Goal: Task Accomplishment & Management: Manage account settings

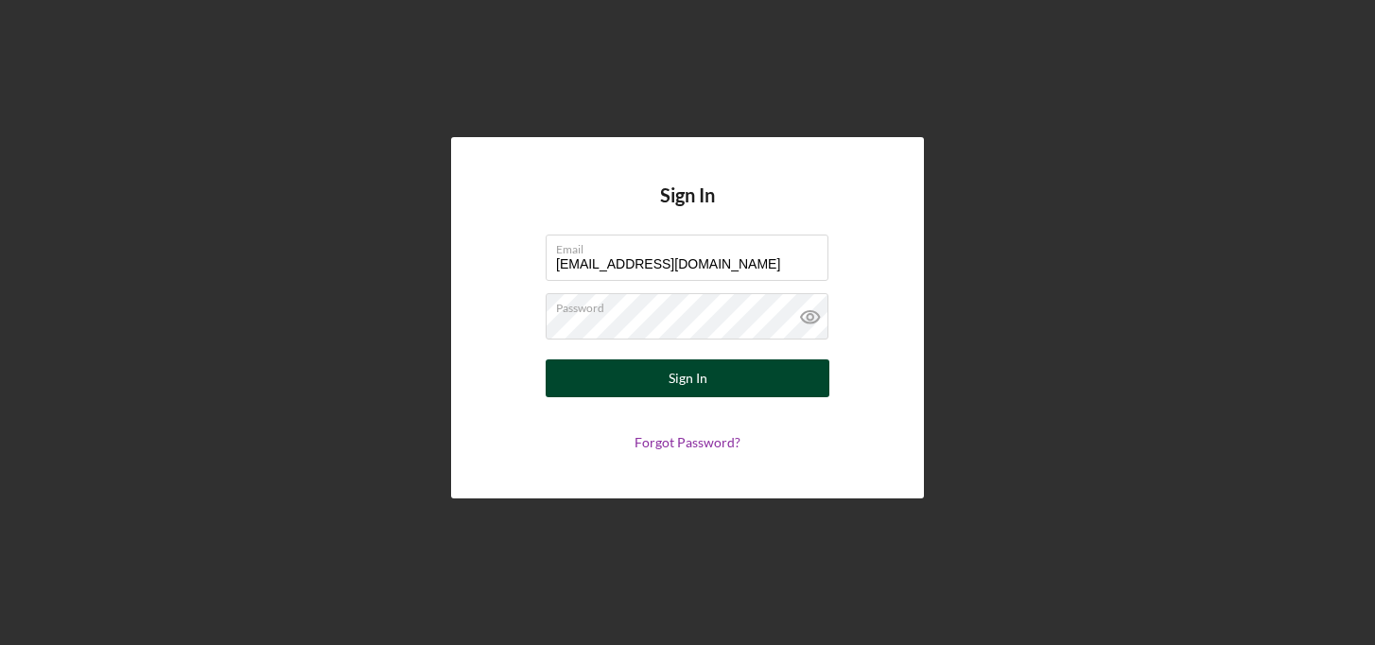
drag, startPoint x: 760, startPoint y: 263, endPoint x: 740, endPoint y: 387, distance: 125.6
click at [740, 387] on form "Email [EMAIL_ADDRESS][DOMAIN_NAME] Password Sign In Forgot Password?" at bounding box center [687, 343] width 378 height 216
type input "[EMAIL_ADDRESS][DOMAIN_NAME]"
click at [661, 386] on button "Sign In" at bounding box center [688, 378] width 284 height 38
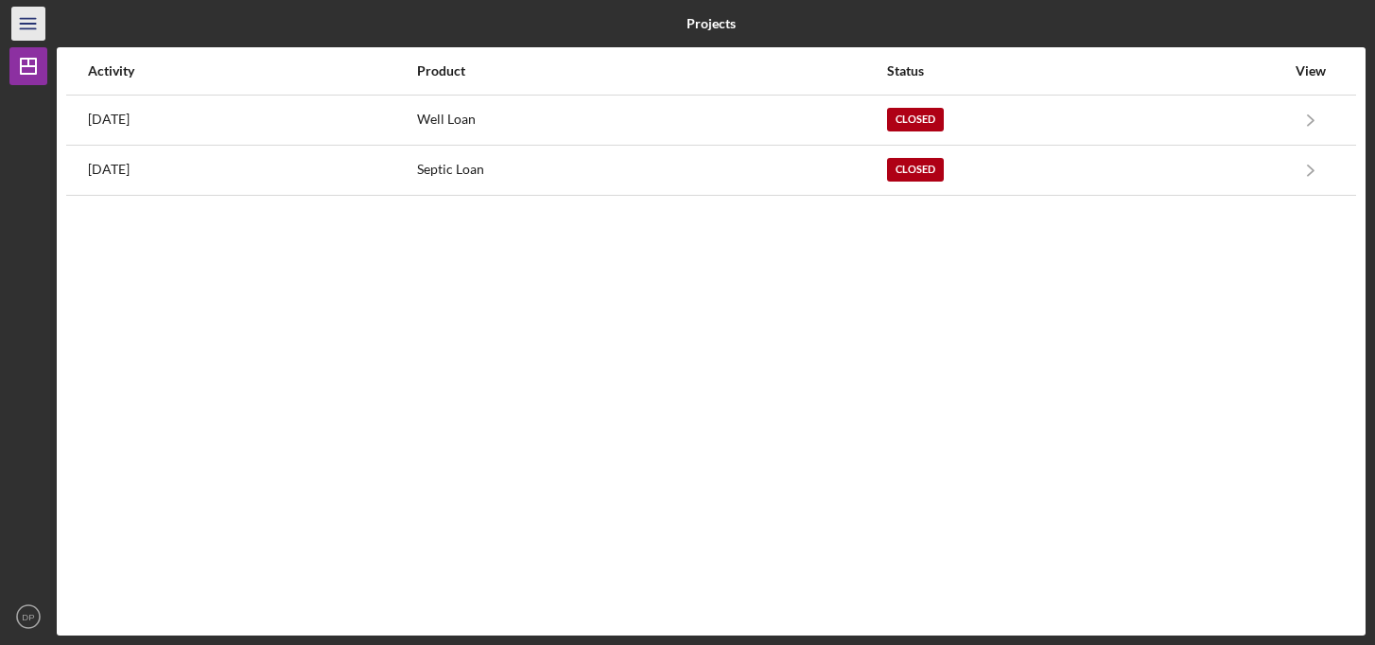
click at [28, 28] on line "button" at bounding box center [27, 28] width 15 height 0
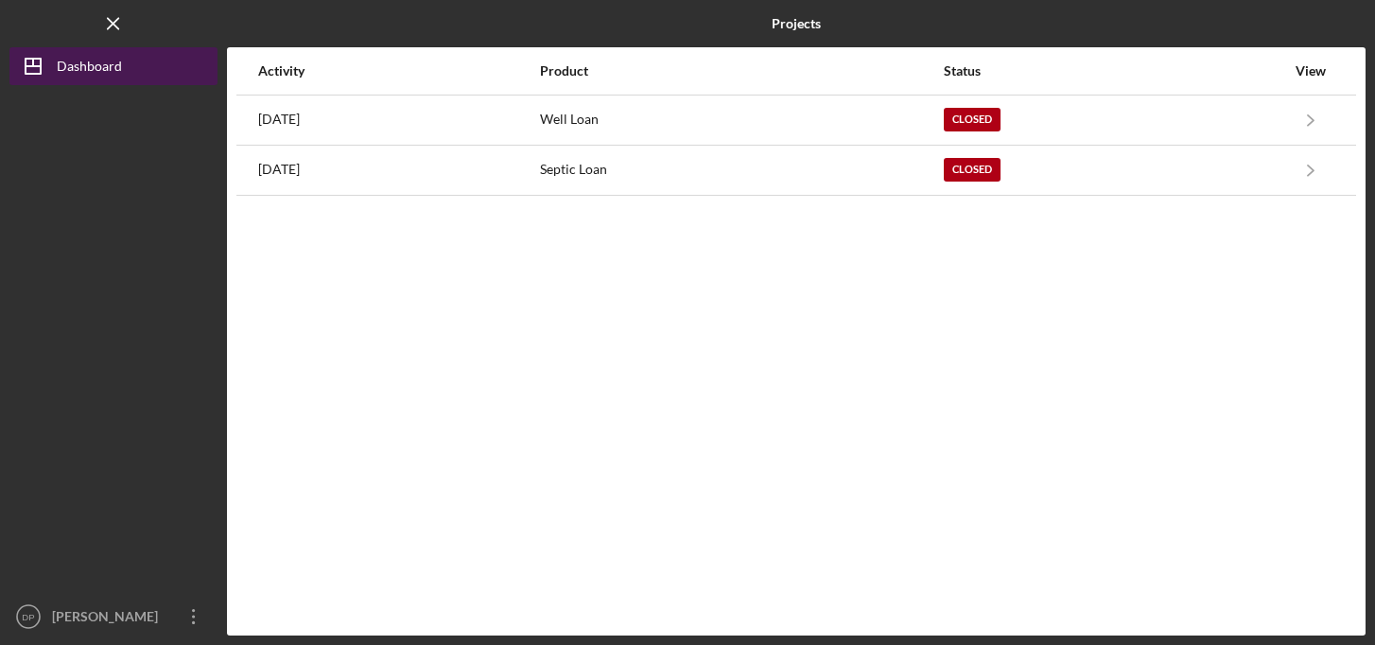
click at [31, 68] on icon "Icon/Dashboard" at bounding box center [32, 66] width 47 height 47
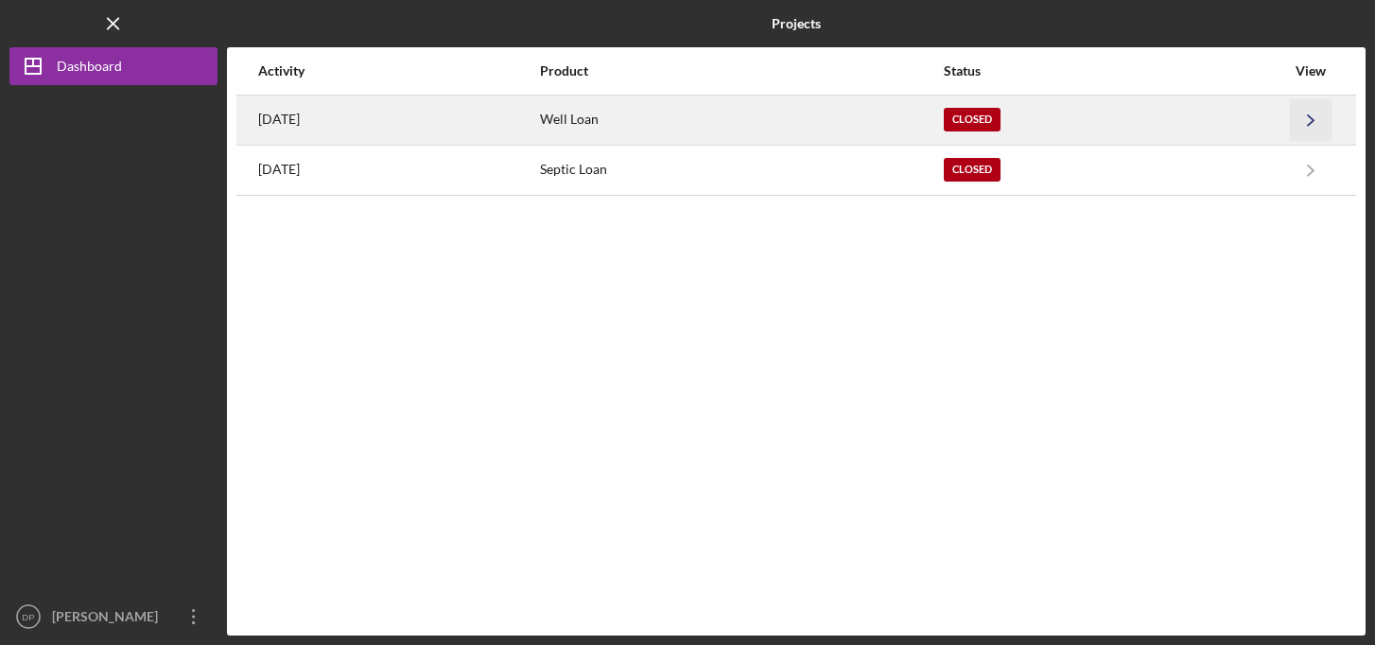
click at [1307, 125] on icon "Icon/Navigate" at bounding box center [1311, 119] width 43 height 43
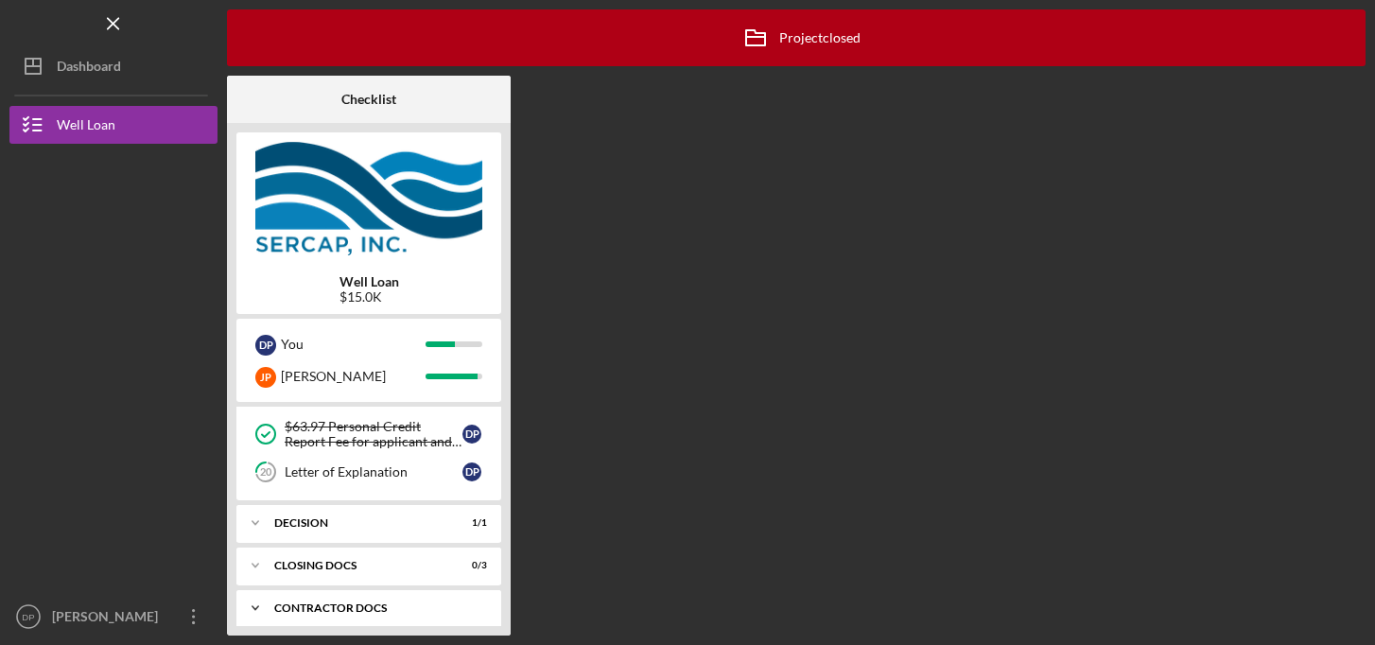
scroll to position [113, 0]
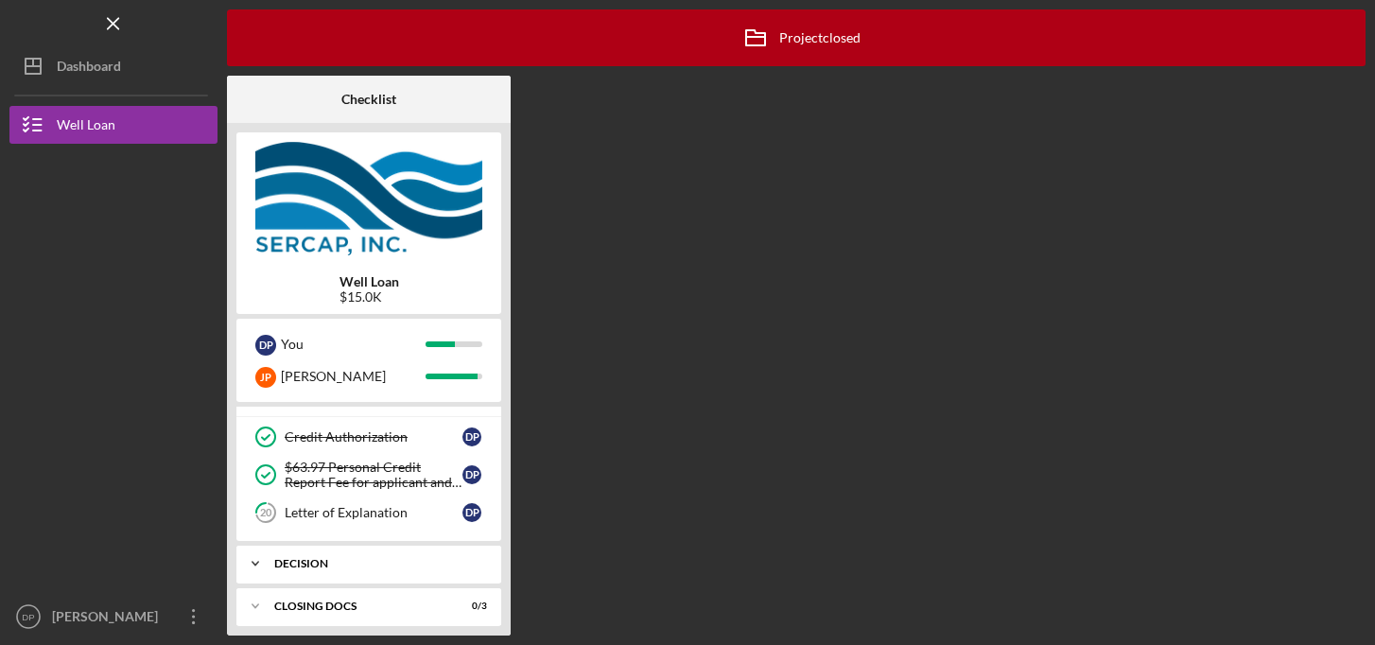
click at [252, 566] on icon "Icon/Expander" at bounding box center [255, 564] width 38 height 38
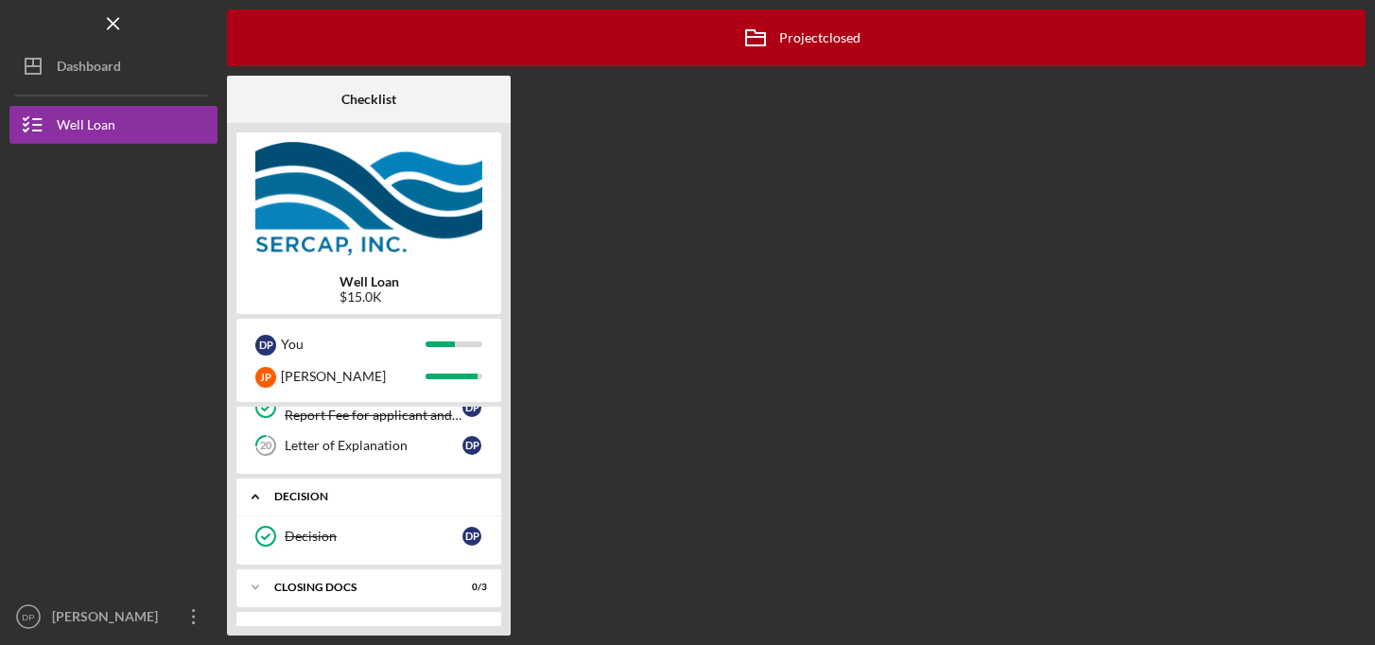
scroll to position [255, 0]
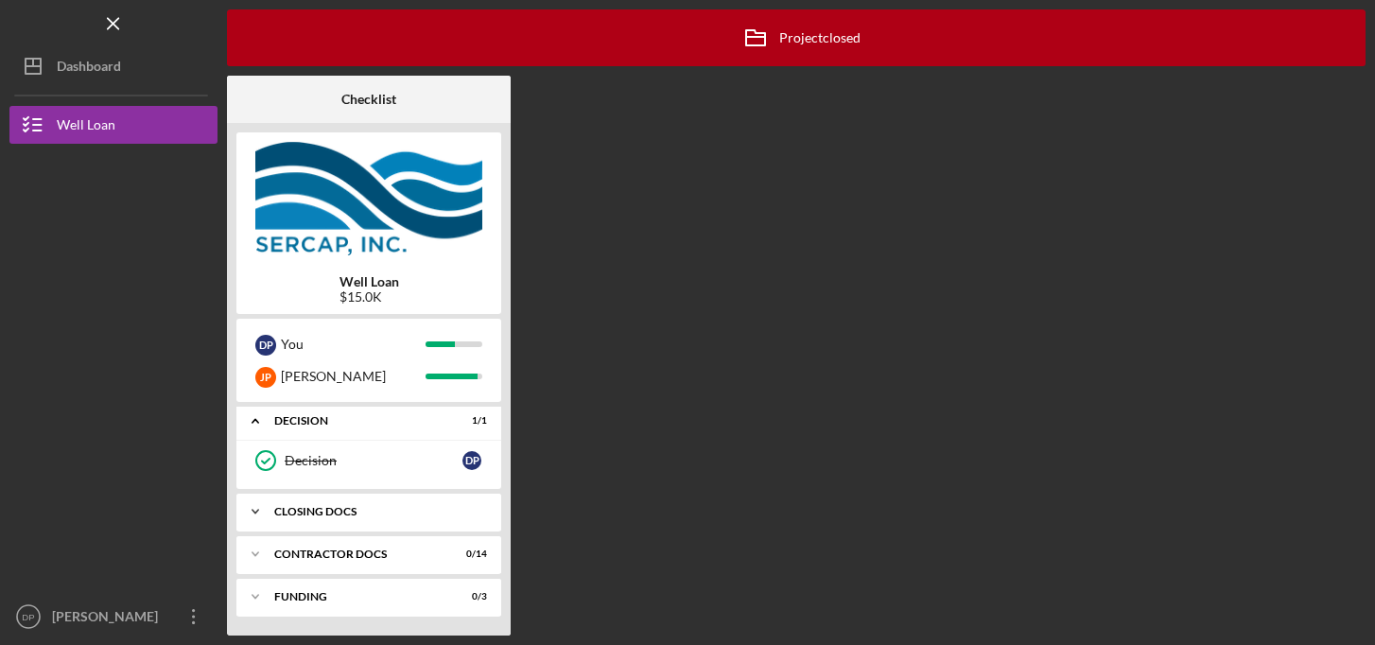
click at [255, 508] on icon "Icon/Expander" at bounding box center [255, 512] width 38 height 38
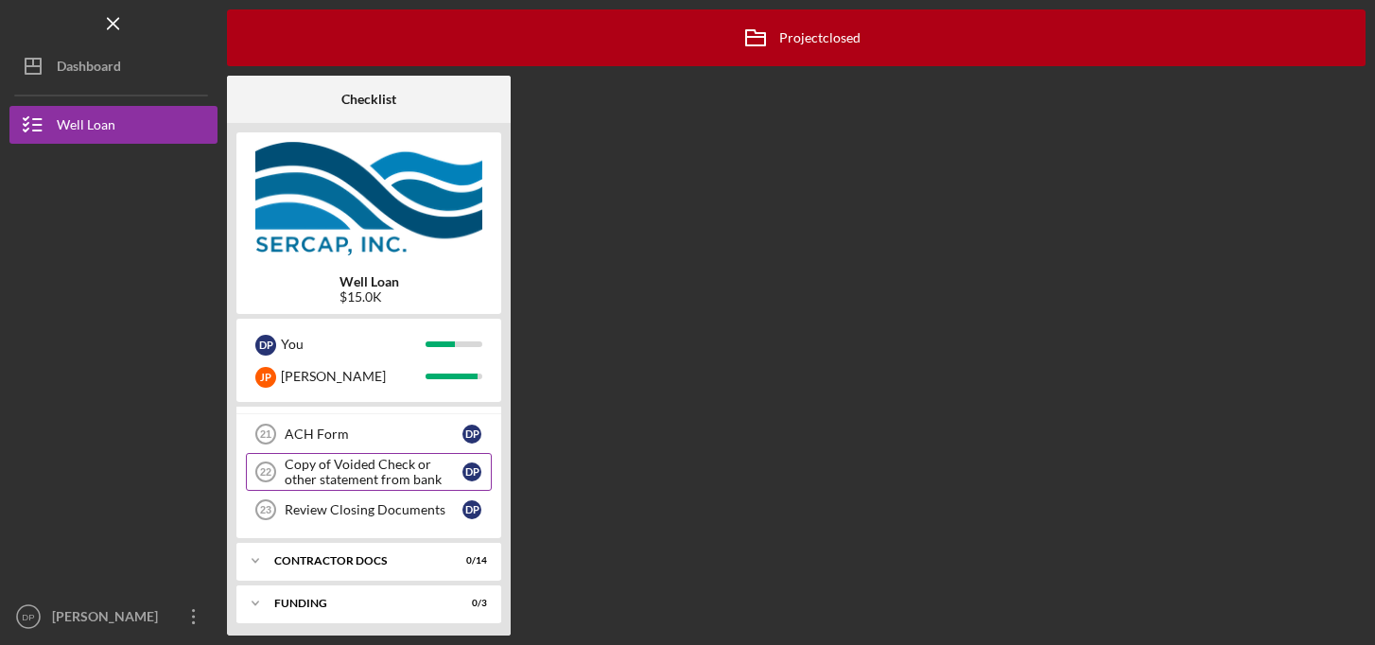
scroll to position [379, 0]
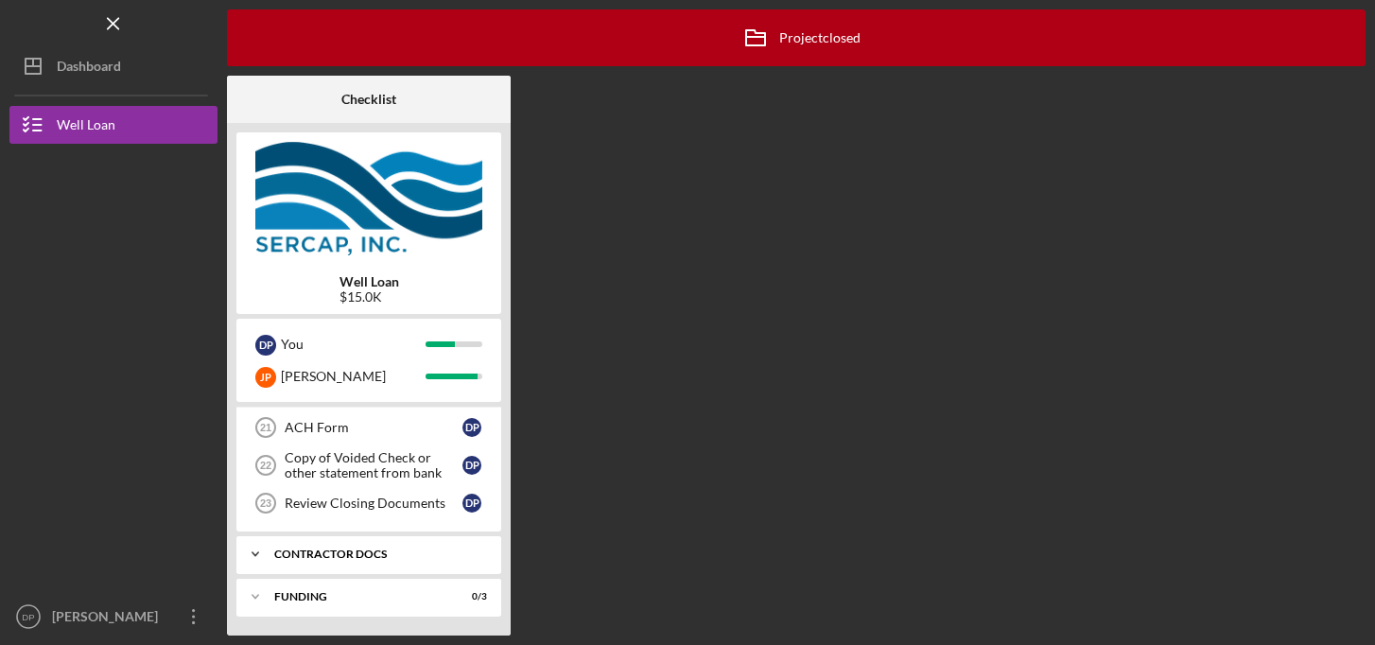
click at [255, 552] on icon "Icon/Expander" at bounding box center [255, 554] width 38 height 38
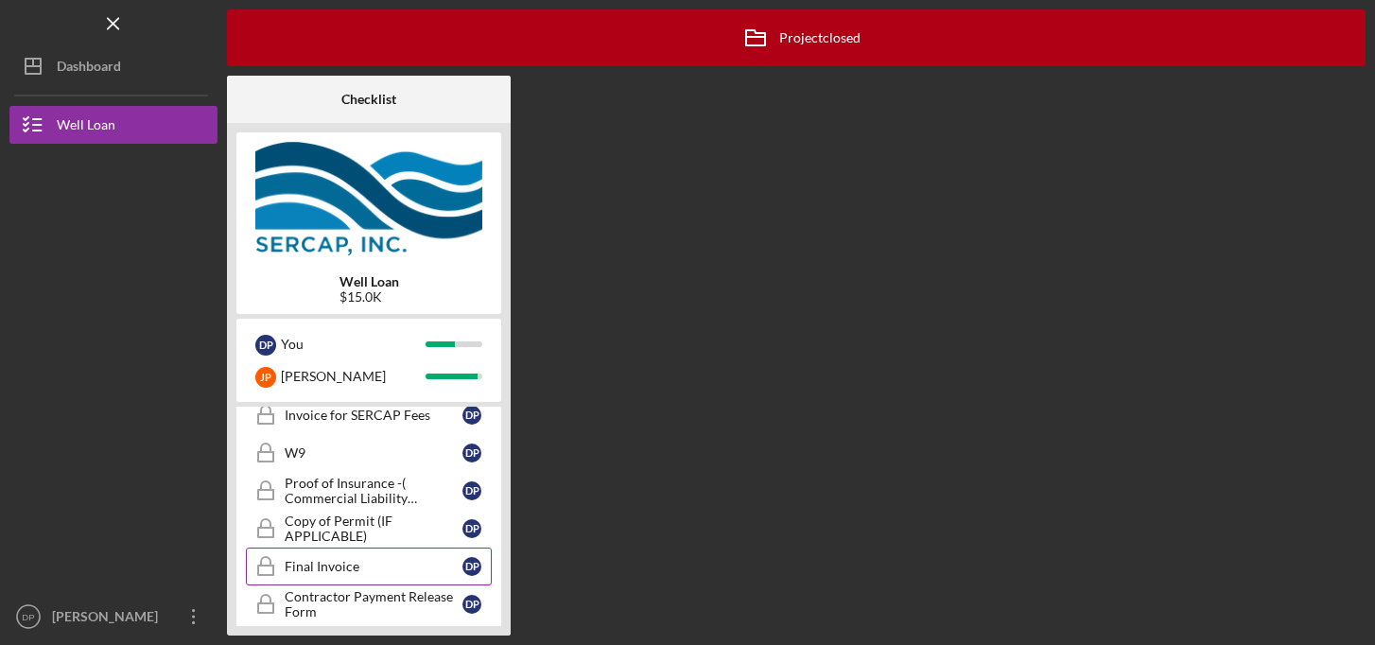
scroll to position [541, 0]
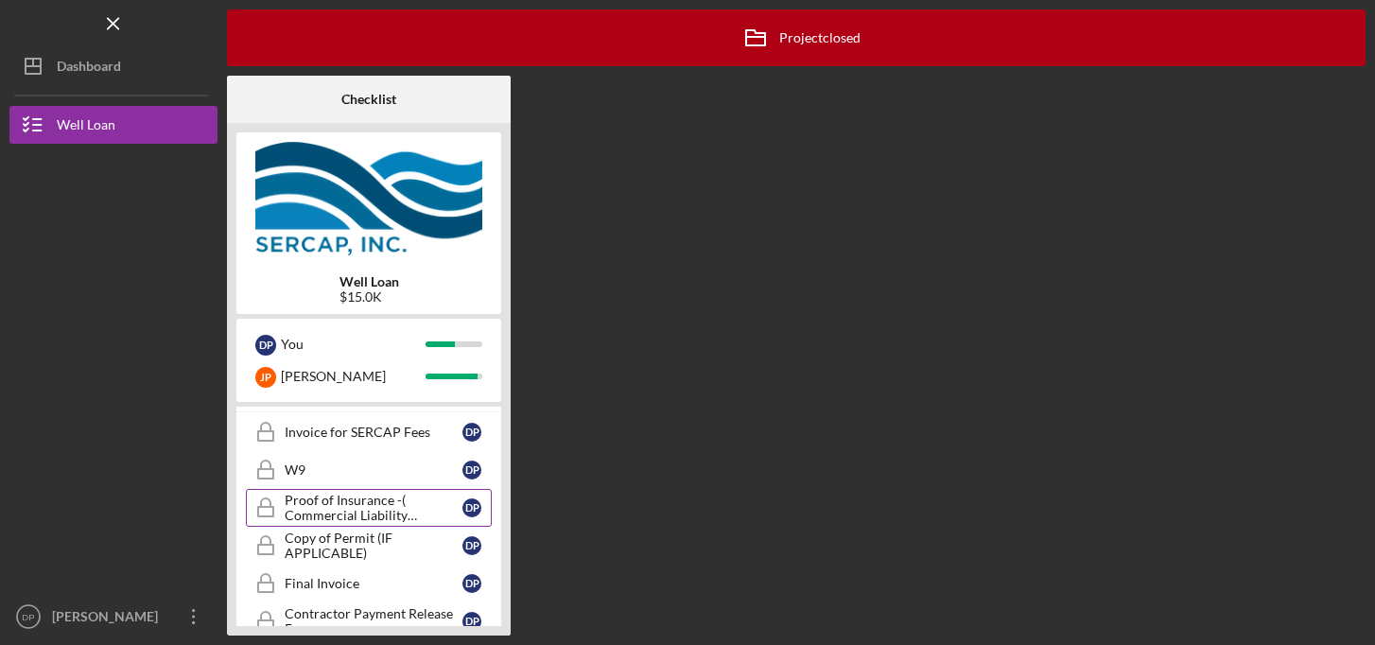
click at [310, 503] on div "Proof of Insurance -( Commercial Liability Insurance)" at bounding box center [374, 508] width 178 height 30
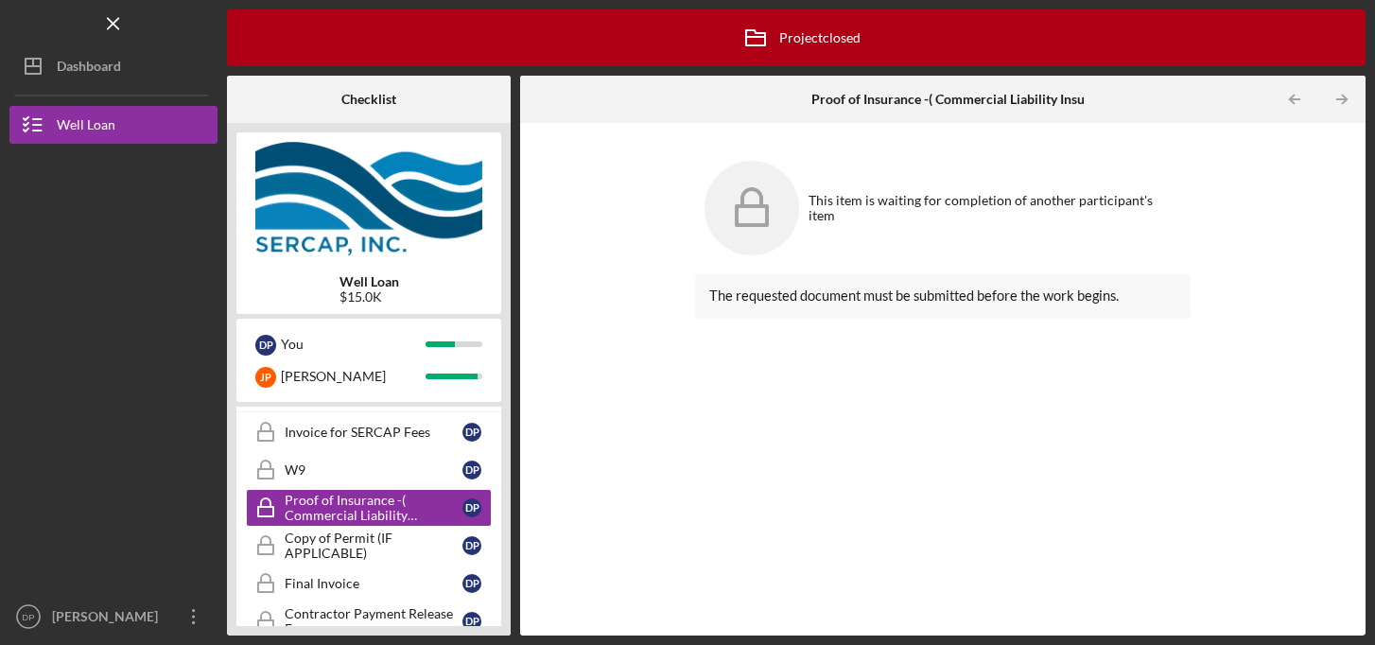
click at [812, 291] on span "The requested document must be submitted before the work begins." at bounding box center [913, 295] width 409 height 16
click at [291, 470] on div "W9" at bounding box center [374, 469] width 178 height 15
